Goal: Information Seeking & Learning: Find specific fact

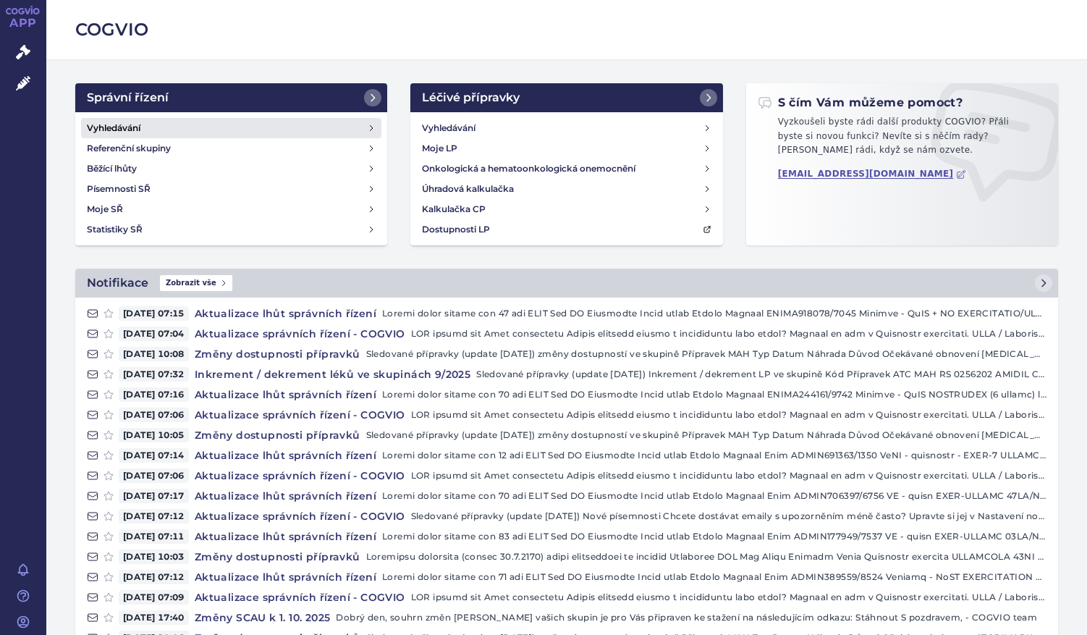
click at [130, 126] on h4 "Vyhledávání" at bounding box center [114, 128] width 54 height 14
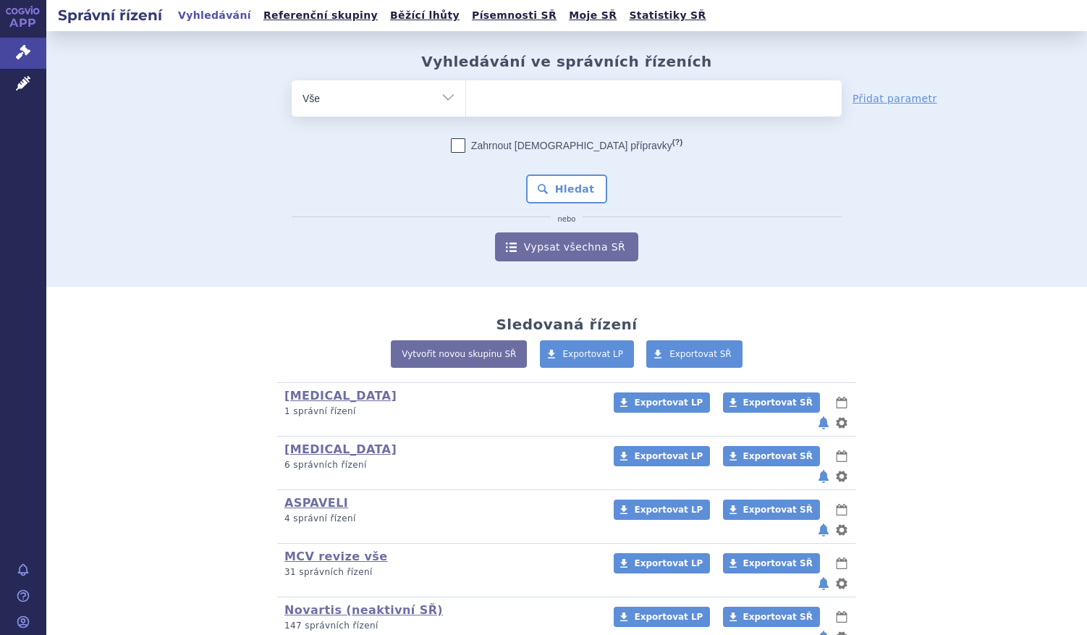
click at [537, 103] on ul at bounding box center [654, 95] width 376 height 30
click at [466, 103] on select at bounding box center [465, 98] width 1 height 36
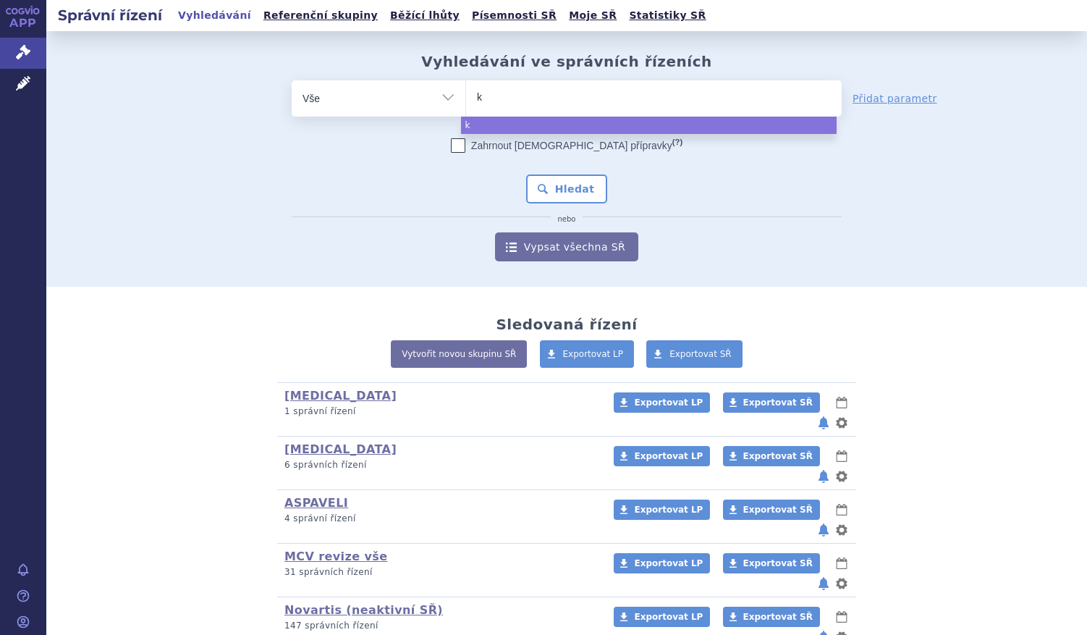
type input "ki"
type input "kiw"
type input "ki"
type input "kis"
type input "kisq"
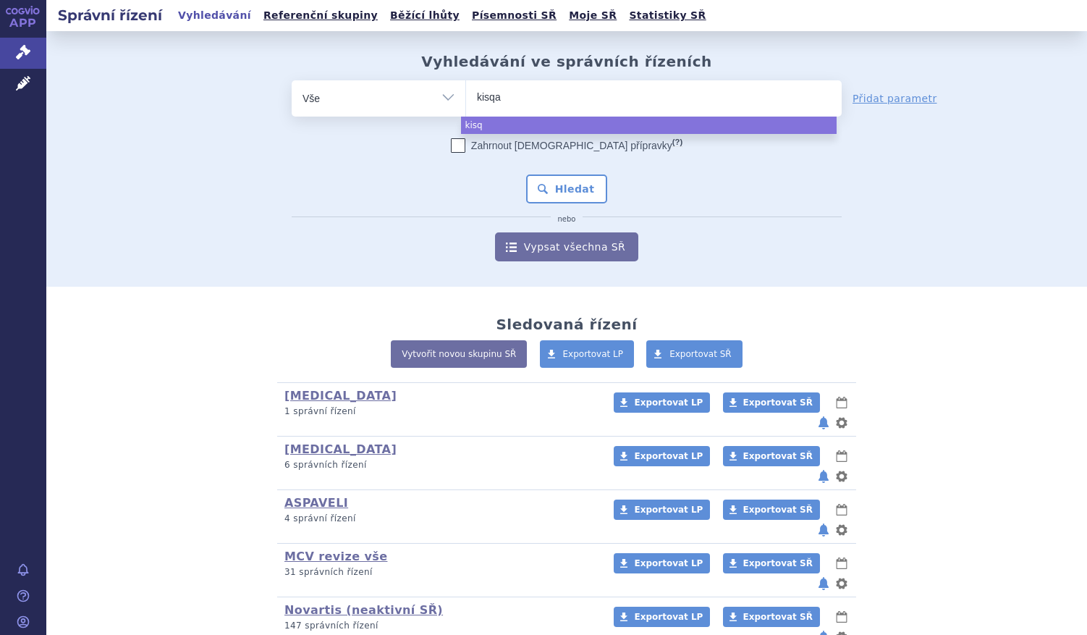
type input "kisqal"
type input "kisqali"
select select "kisqali"
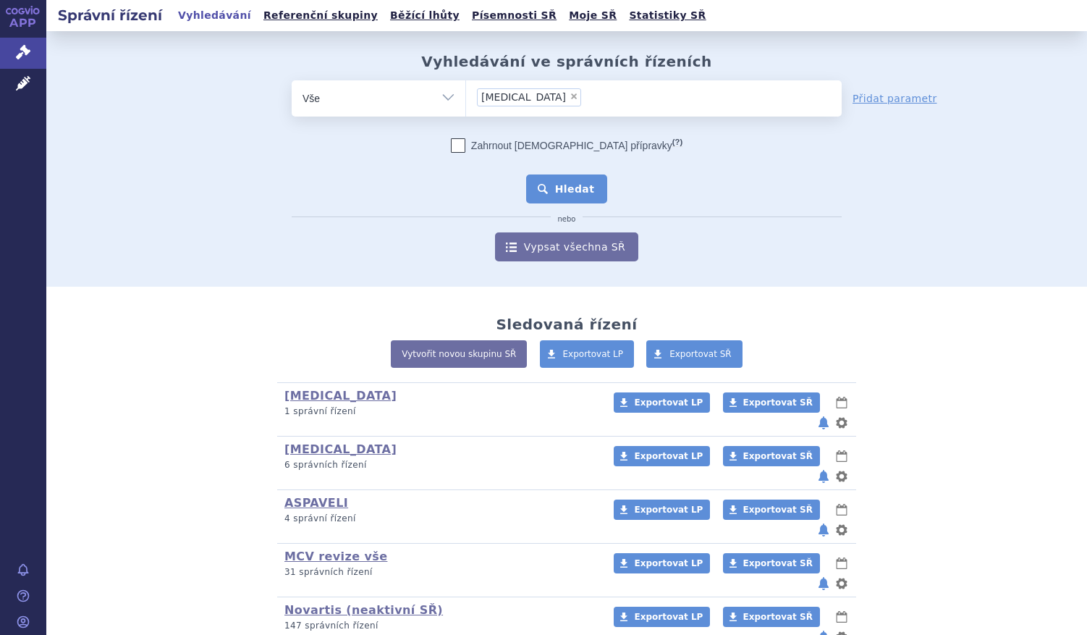
click at [570, 194] on button "Hledat" at bounding box center [567, 188] width 82 height 29
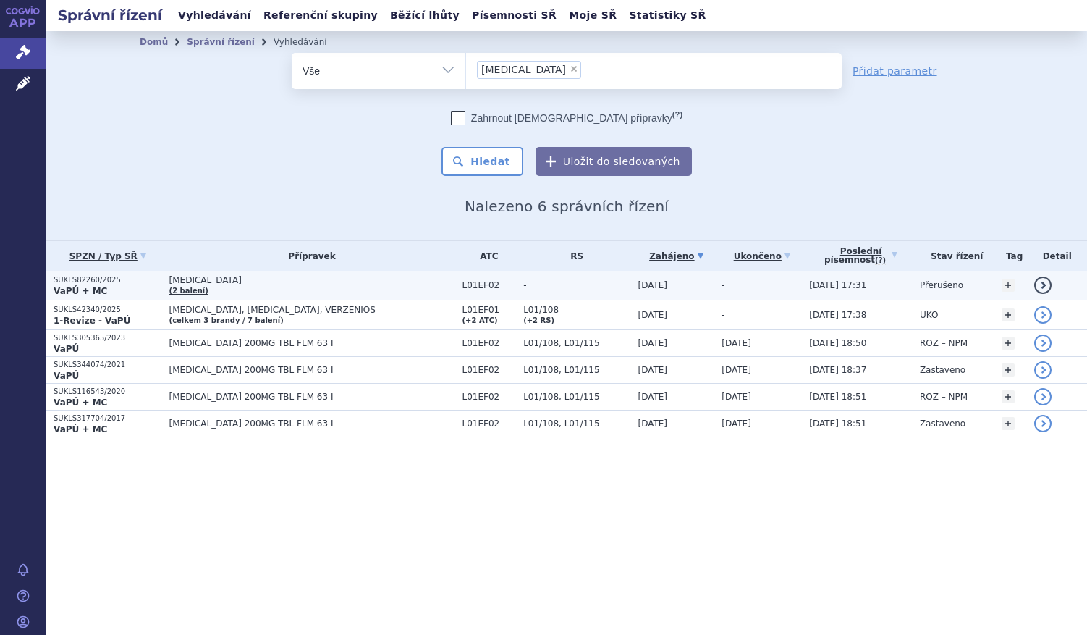
click at [84, 287] on strong "VaPÚ + MC" at bounding box center [81, 291] width 54 height 10
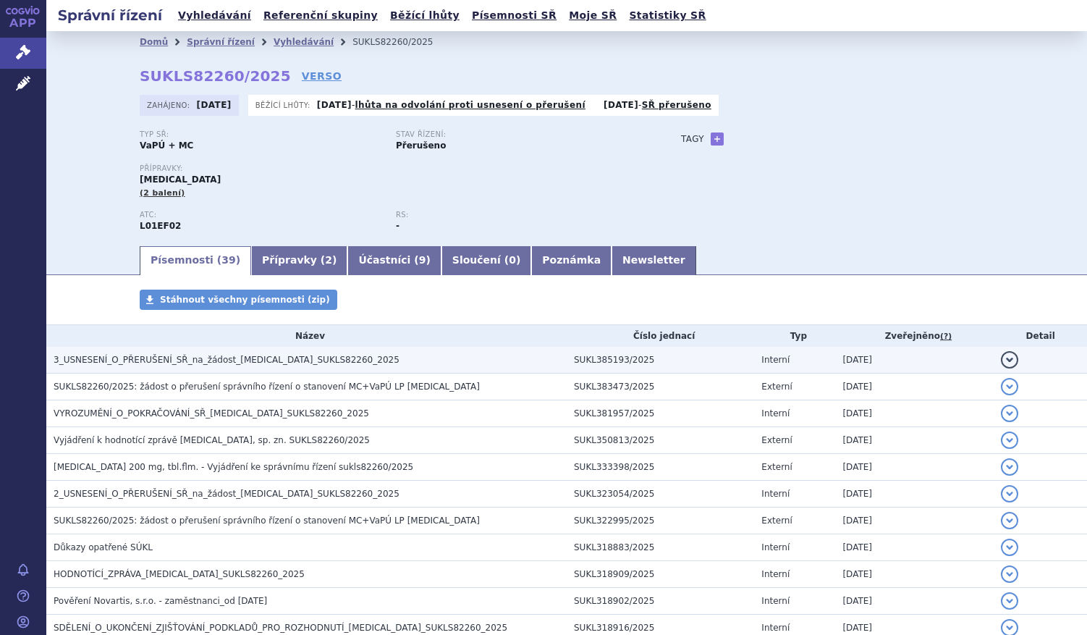
click at [169, 362] on span "3_USNESENÍ_O_PŘERUŠENÍ_SŘ_na_žádost_KISQALI_SUKLS82260_2025" at bounding box center [227, 360] width 346 height 10
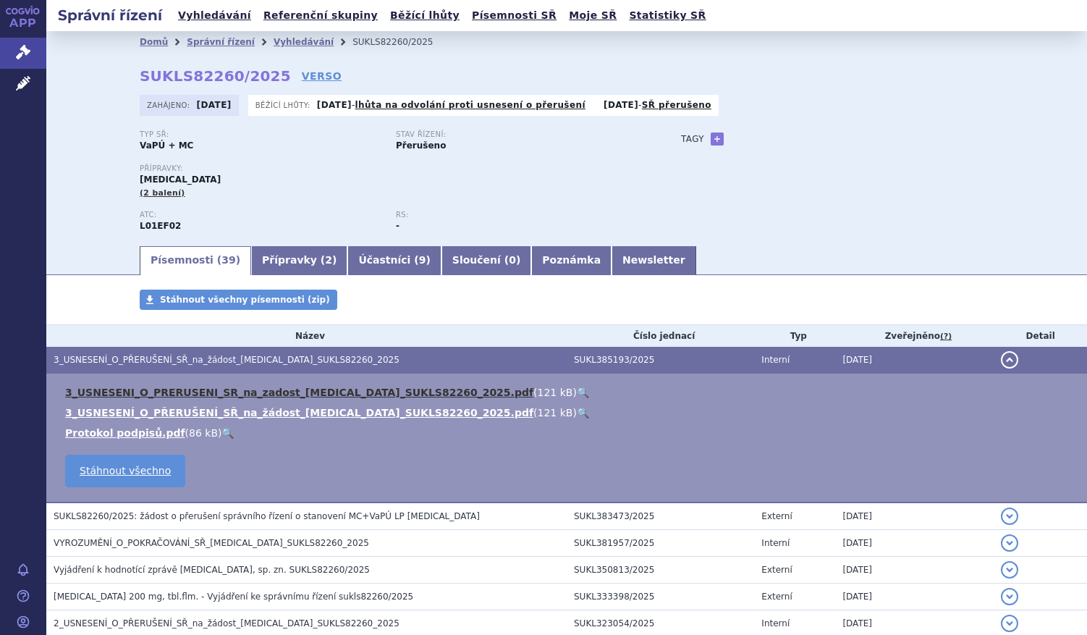
click at [188, 393] on link "3_USNESENI_O_PRERUSENI_SR_na_zadost_KISQALI_SUKLS82260_2025.pdf" at bounding box center [299, 393] width 468 height 12
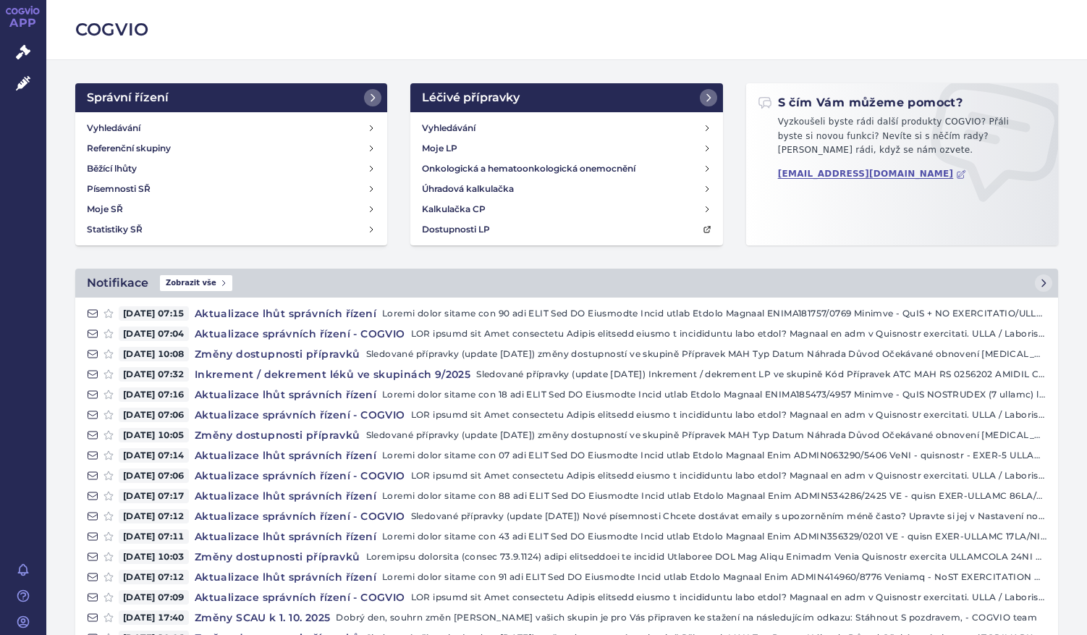
click at [2, 319] on div "APP Správní řízení Léčivé přípravky Notifikace [GEOGRAPHIC_DATA] [PERSON_NAME]" at bounding box center [23, 317] width 46 height 635
click at [173, 124] on link "Vyhledávání" at bounding box center [231, 128] width 300 height 20
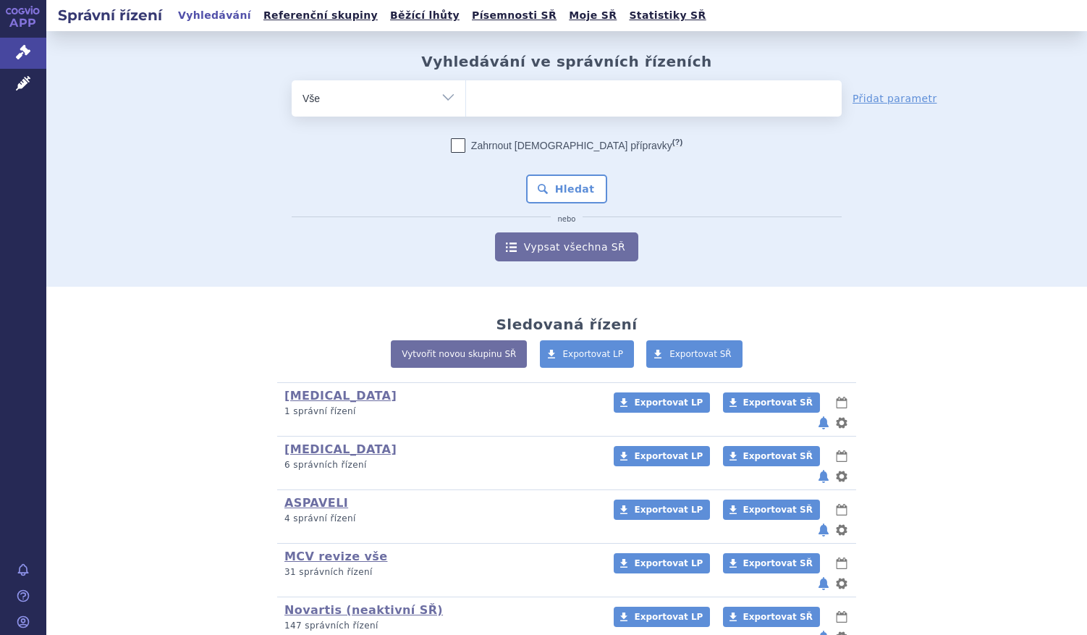
click at [494, 93] on ul at bounding box center [654, 95] width 376 height 30
click at [466, 93] on select at bounding box center [465, 98] width 1 height 36
type input "gi"
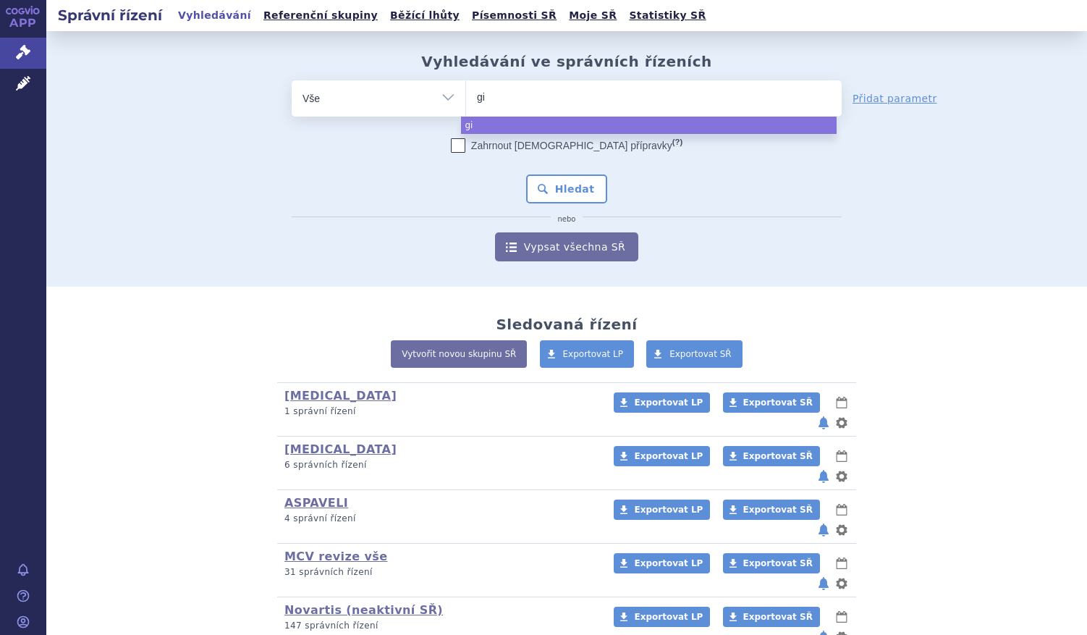
type input "gil"
type input "gile"
type input "gilen"
type input "gileny"
type input "gilenya"
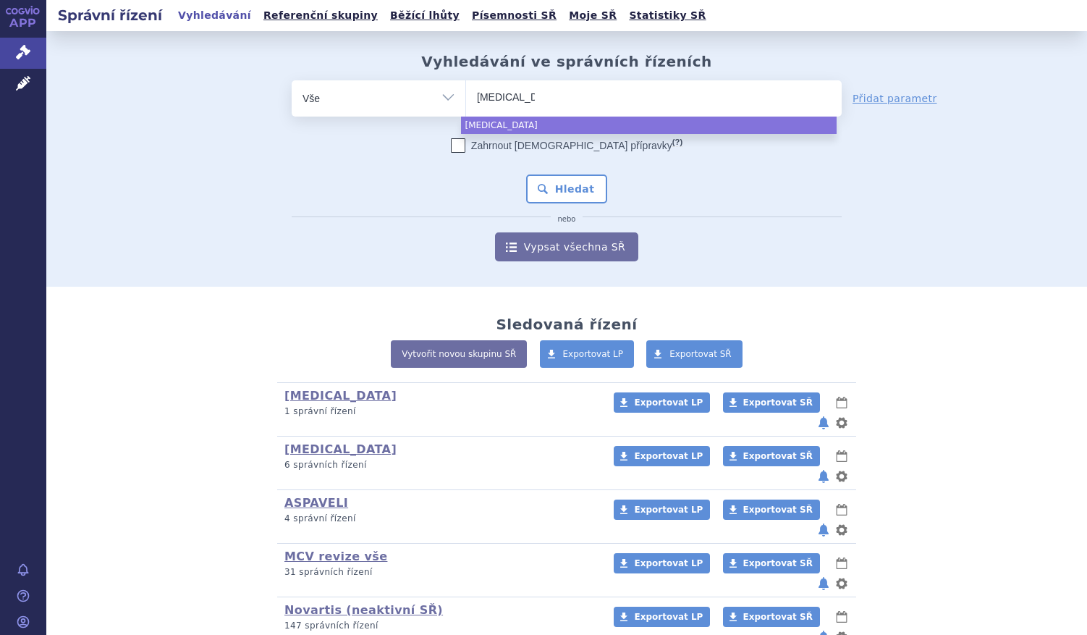
select select "gilenya"
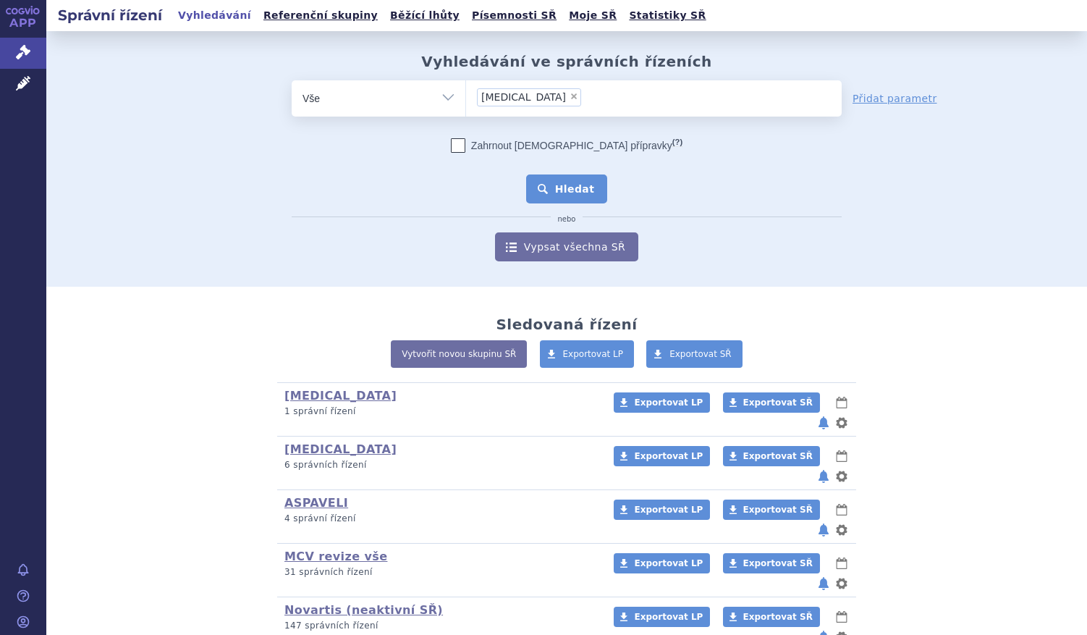
click at [570, 197] on button "Hledat" at bounding box center [567, 188] width 82 height 29
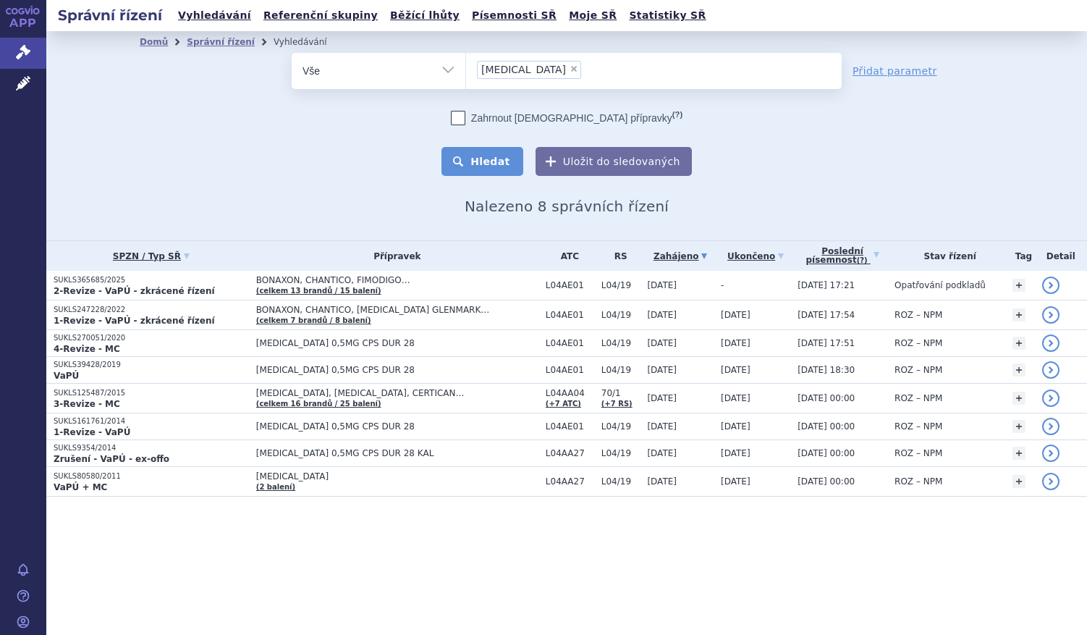
click at [492, 160] on button "Hledat" at bounding box center [483, 161] width 82 height 29
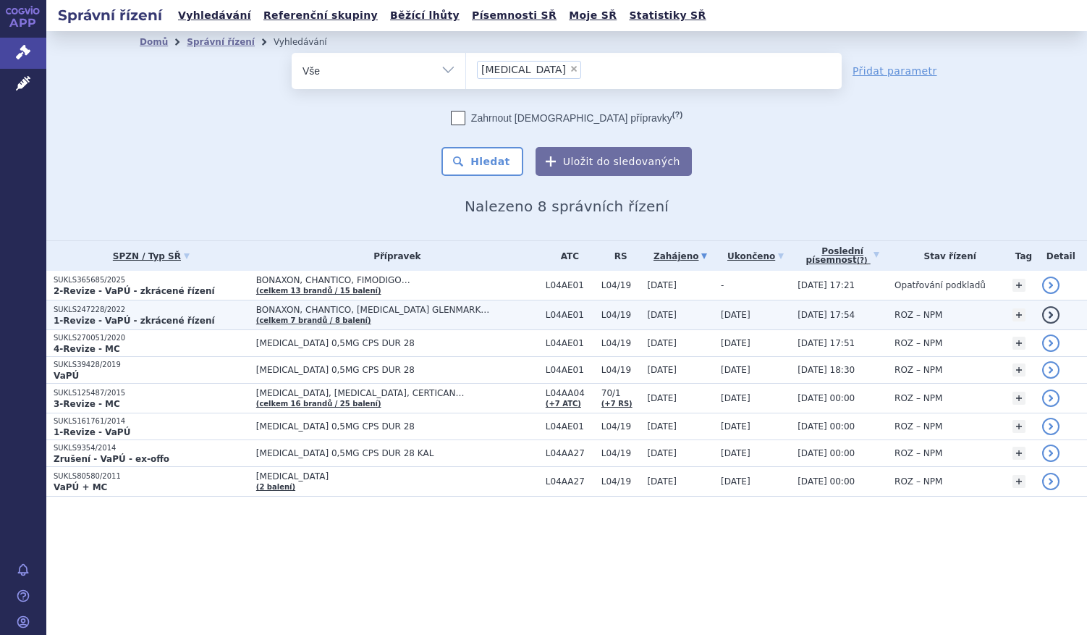
click at [89, 317] on strong "1-Revize - VaPÚ - zkrácené řízení" at bounding box center [134, 321] width 161 height 10
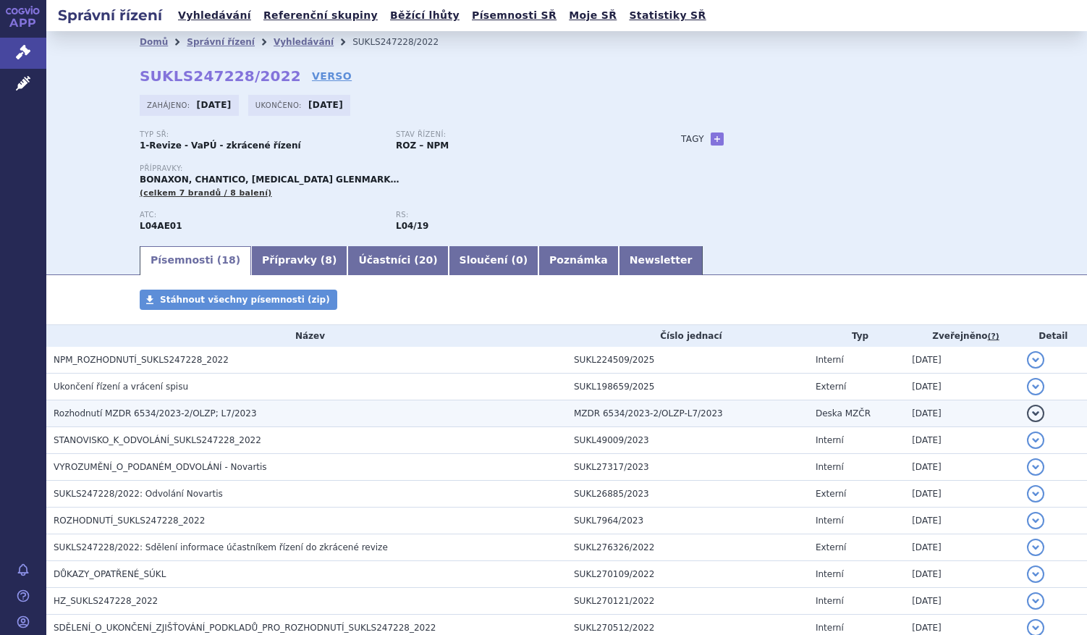
click at [107, 412] on span "Rozhodnutí MZDR 6534/2023-2/OLZP; L7/2023" at bounding box center [155, 413] width 203 height 10
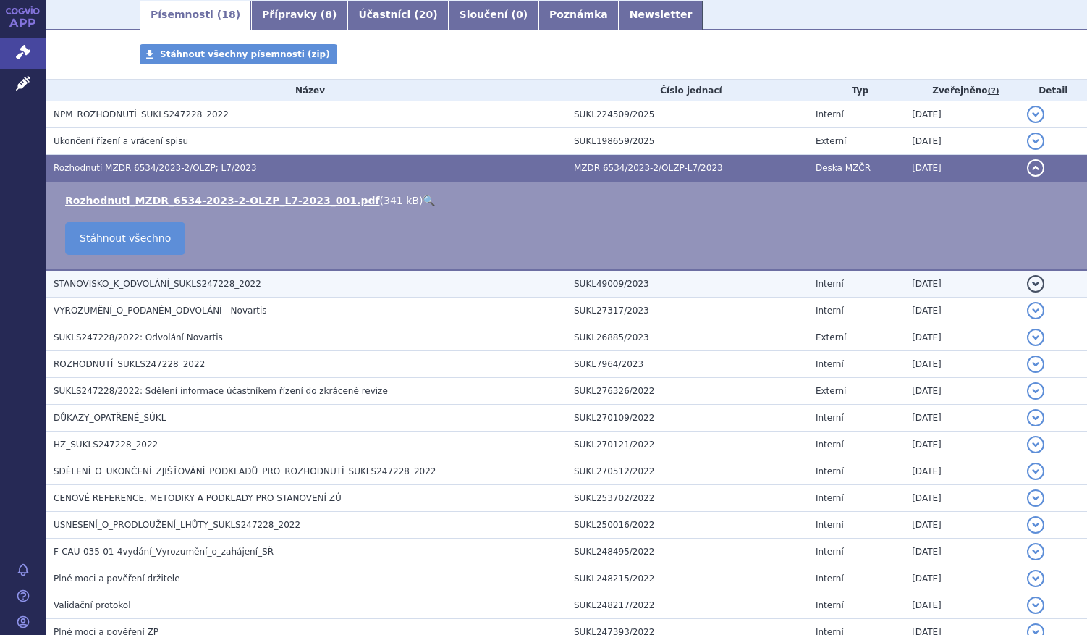
scroll to position [290, 0]
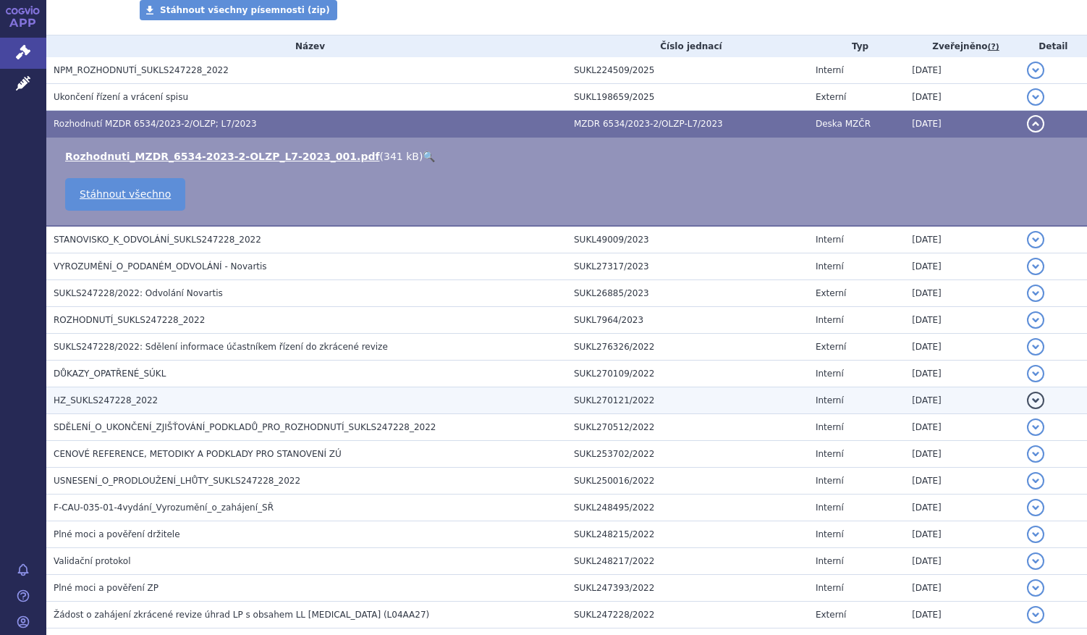
click at [105, 400] on span "HZ_SUKLS247228_2022" at bounding box center [106, 400] width 104 height 10
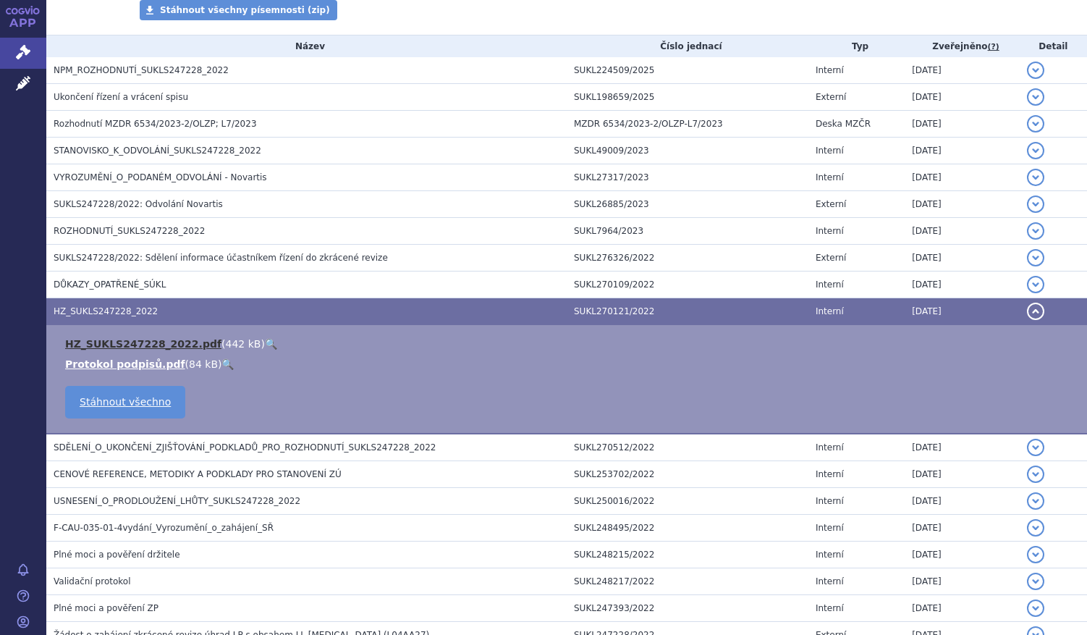
click at [98, 340] on link "HZ_SUKLS247228_2022.pdf" at bounding box center [143, 344] width 156 height 12
